Goal: Information Seeking & Learning: Learn about a topic

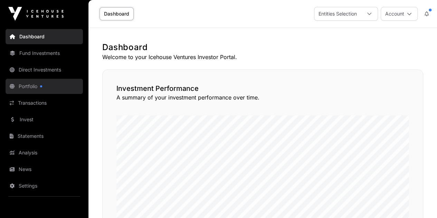
click at [32, 88] on link "Portfolio" at bounding box center [44, 86] width 77 height 15
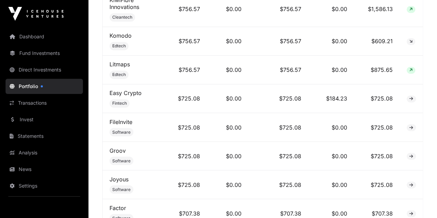
scroll to position [1828, 0]
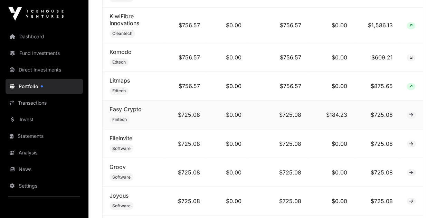
click at [411, 113] on icon at bounding box center [411, 115] width 4 height 4
click at [122, 117] on span "Fintech" at bounding box center [119, 120] width 15 height 6
click at [128, 106] on link "Easy Crypto" at bounding box center [125, 109] width 32 height 7
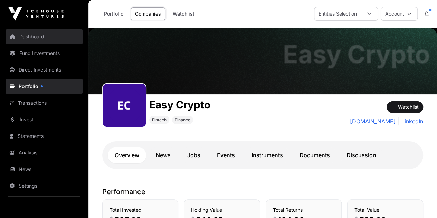
click at [41, 36] on link "Dashboard" at bounding box center [44, 36] width 77 height 15
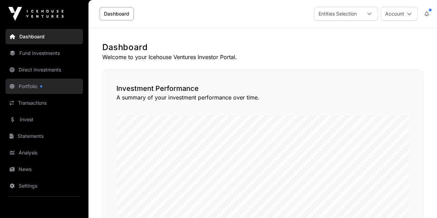
click at [29, 81] on link "Portfolio" at bounding box center [44, 86] width 77 height 15
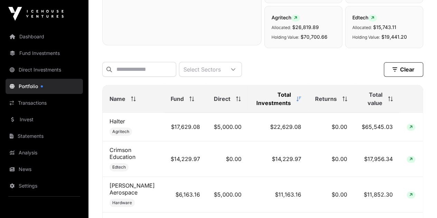
scroll to position [258, 0]
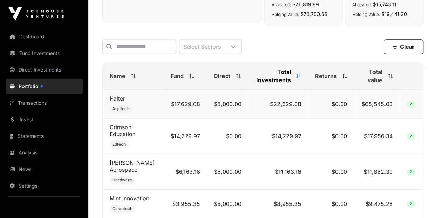
click at [409, 105] on span at bounding box center [410, 104] width 9 height 7
click at [387, 107] on td "$65,545.03" at bounding box center [377, 104] width 46 height 29
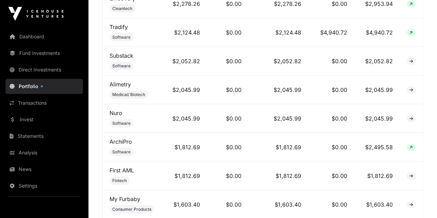
scroll to position [755, 0]
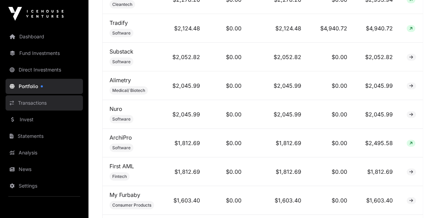
click at [47, 104] on link "Transactions" at bounding box center [44, 102] width 77 height 15
click at [38, 104] on link "Transactions" at bounding box center [44, 102] width 77 height 15
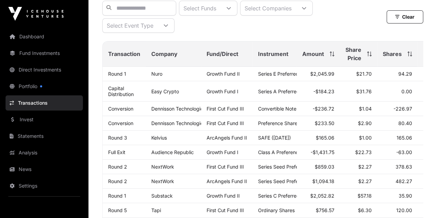
scroll to position [82, 0]
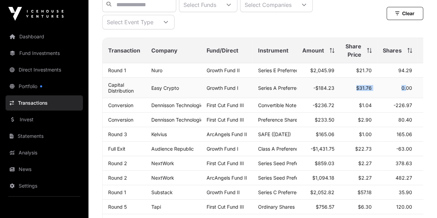
drag, startPoint x: 405, startPoint y: 95, endPoint x: 347, endPoint y: 102, distance: 59.1
click at [347, 98] on tr "Capital Distribution Easy Crypto Growth Fund I Series A Preferred Share -$184.2…" at bounding box center [277, 88] width 349 height 20
click at [374, 98] on td "$31.76" at bounding box center [358, 88] width 37 height 20
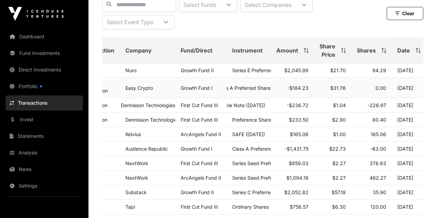
scroll to position [0, 6]
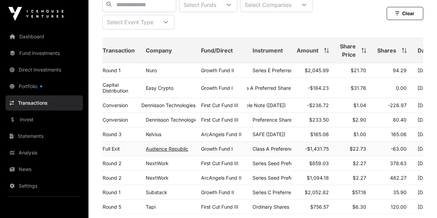
click at [167, 152] on link "Audience Republic" at bounding box center [167, 149] width 42 height 6
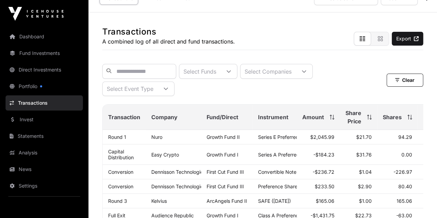
scroll to position [15, 0]
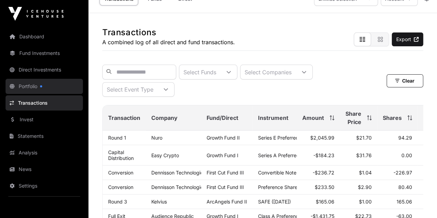
click at [42, 86] on div at bounding box center [41, 86] width 2 height 2
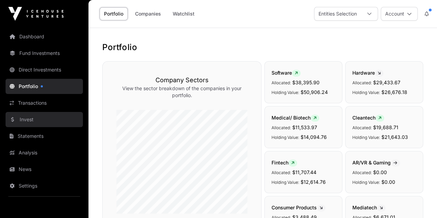
click at [19, 117] on link "Invest" at bounding box center [44, 119] width 77 height 15
